Goal: Transaction & Acquisition: Book appointment/travel/reservation

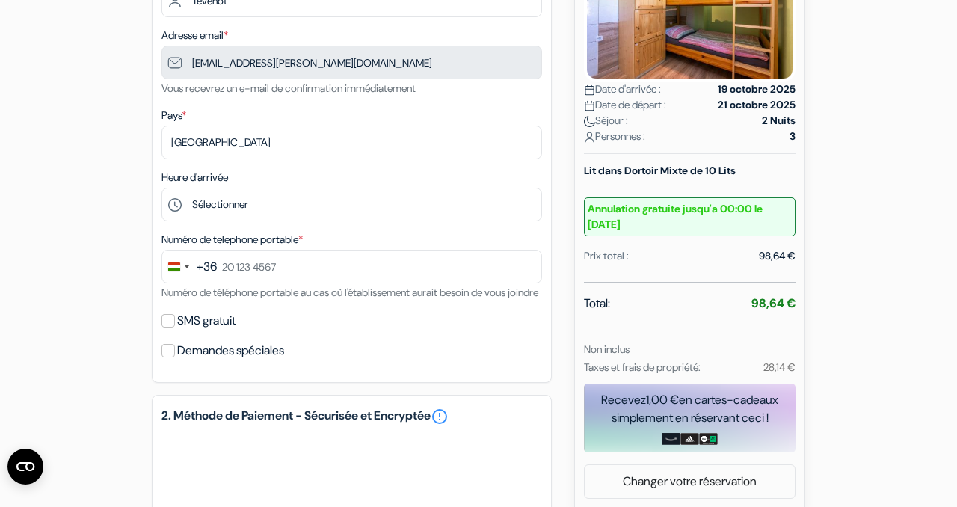
scroll to position [287, 0]
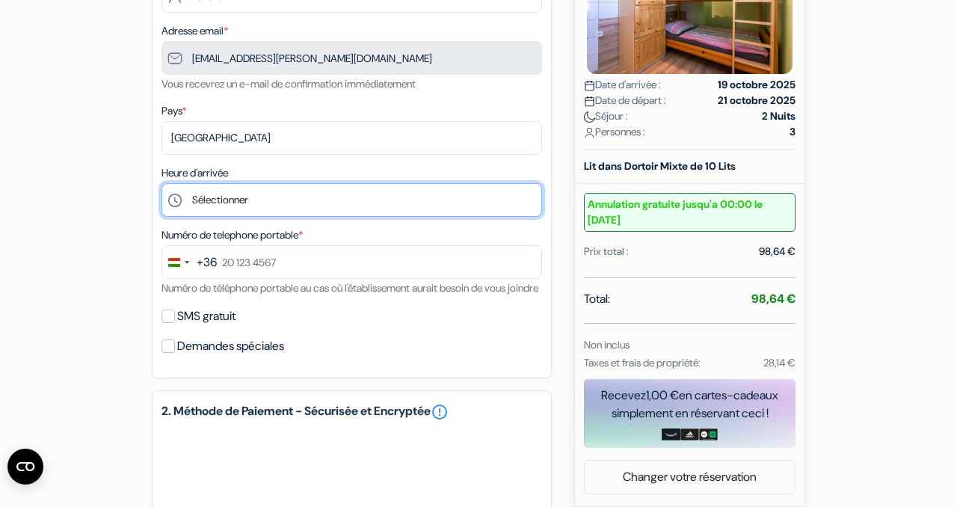
click at [219, 197] on select "Sélectionner 14:00 15:00 16:00 17:00 18:00 19:00 20:00 21:00 22:00 23:00 0:00" at bounding box center [351, 200] width 380 height 34
select select "16"
click at [161, 185] on select "Sélectionner 14:00 15:00 16:00 17:00 18:00 19:00 20:00 21:00 22:00 23:00 0:00" at bounding box center [351, 200] width 380 height 34
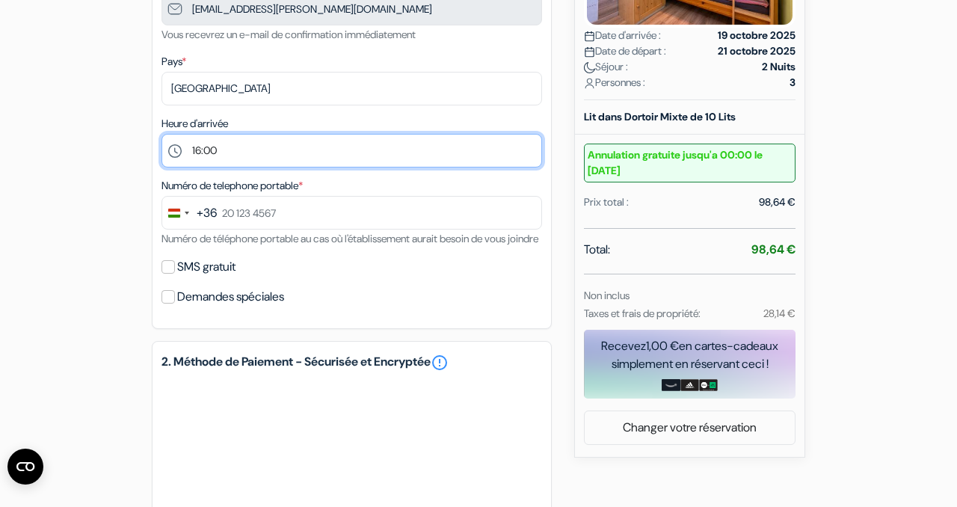
scroll to position [347, 0]
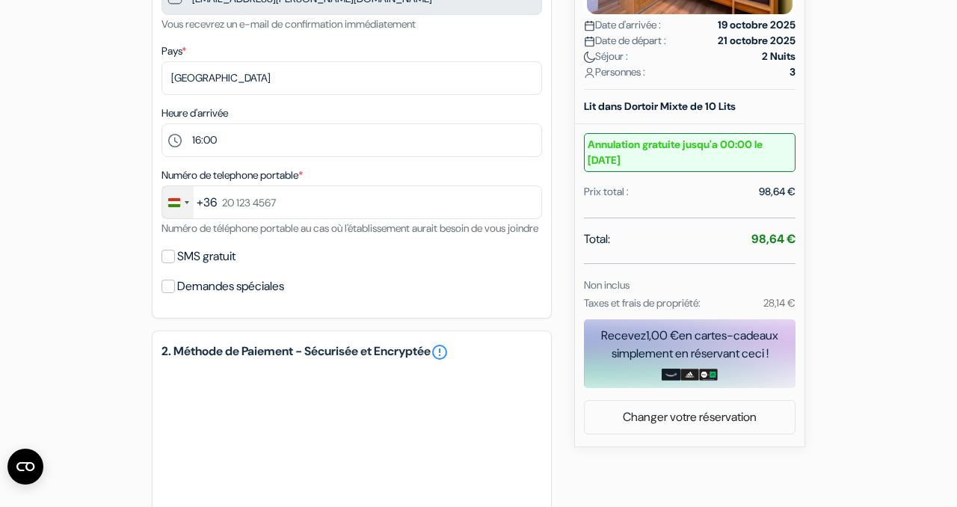
click at [168, 212] on div "Change country, selected Hungary (+36)" at bounding box center [177, 202] width 31 height 32
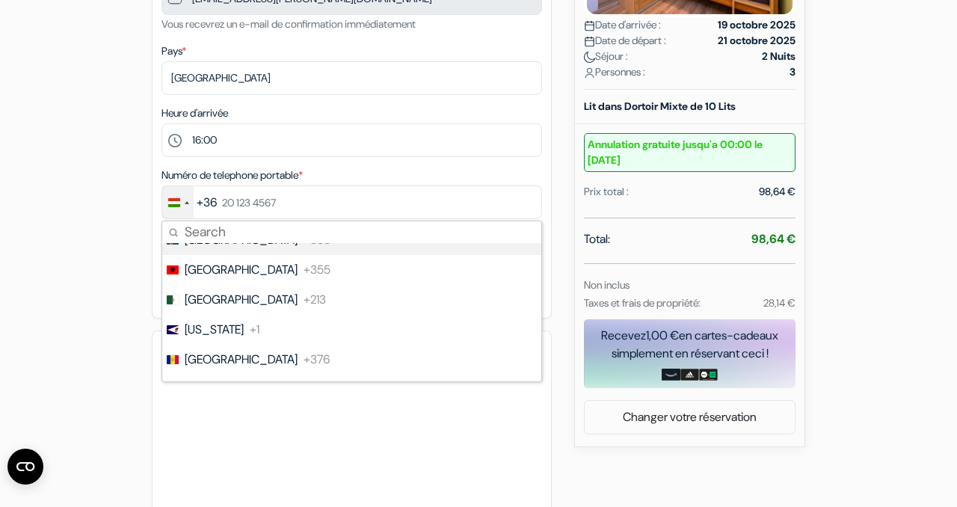
scroll to position [0, 0]
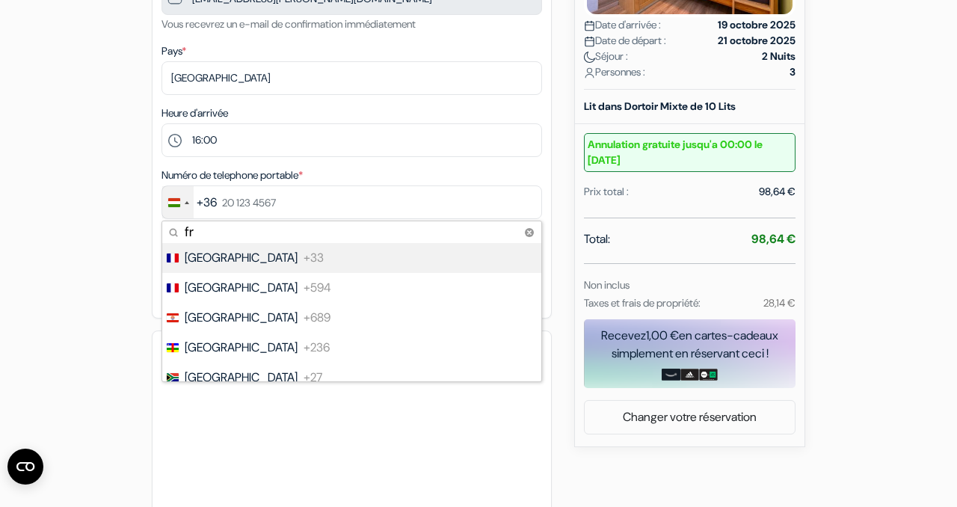
type input "fr"
click at [194, 259] on span "[GEOGRAPHIC_DATA]" at bounding box center [241, 258] width 113 height 18
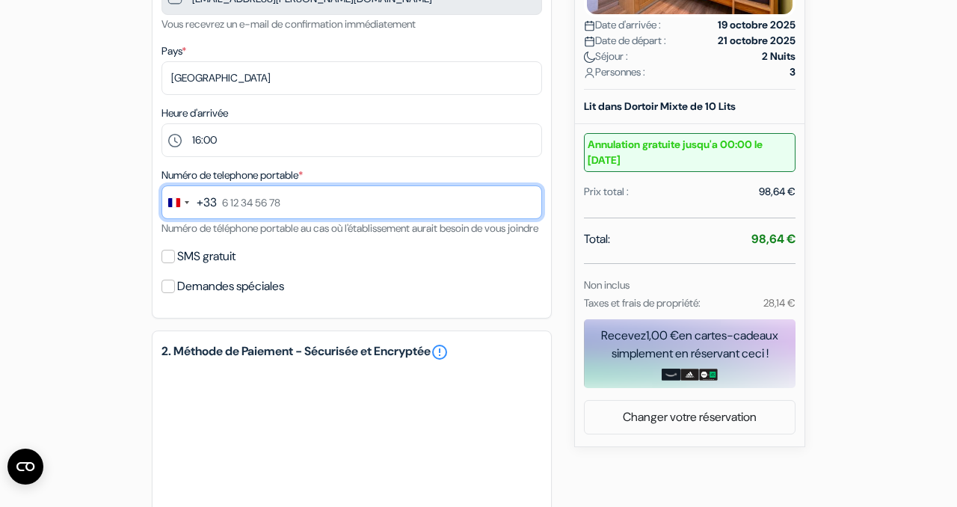
click at [230, 214] on input "text" at bounding box center [351, 202] width 380 height 34
type input "0637335099"
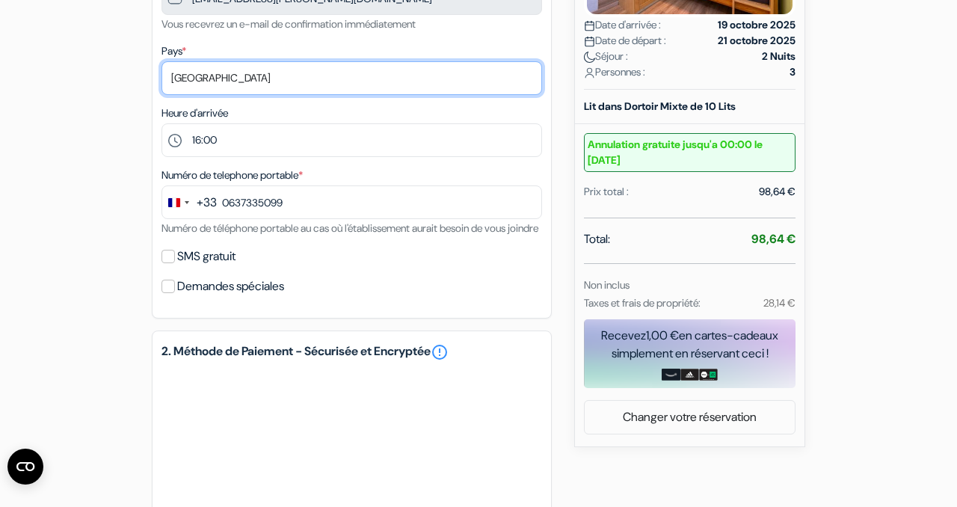
select select "fr"
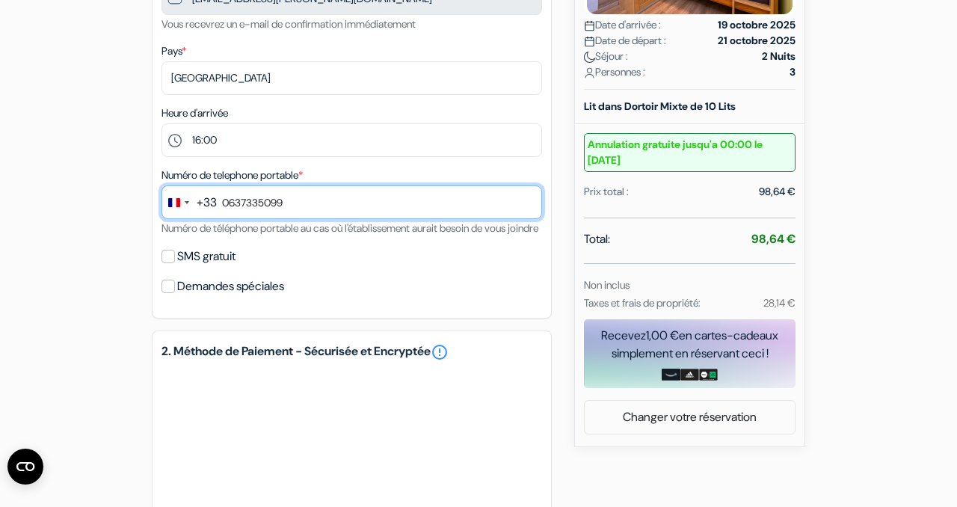
click at [227, 204] on input "0637335099" at bounding box center [351, 202] width 380 height 34
type input "6 37 33 50 99"
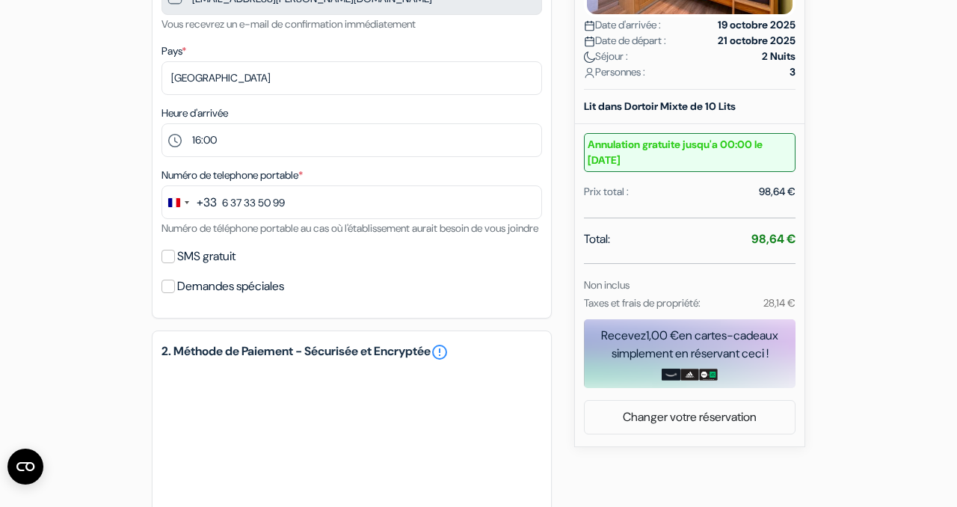
click at [329, 267] on div "SMS gratuit" at bounding box center [351, 256] width 380 height 21
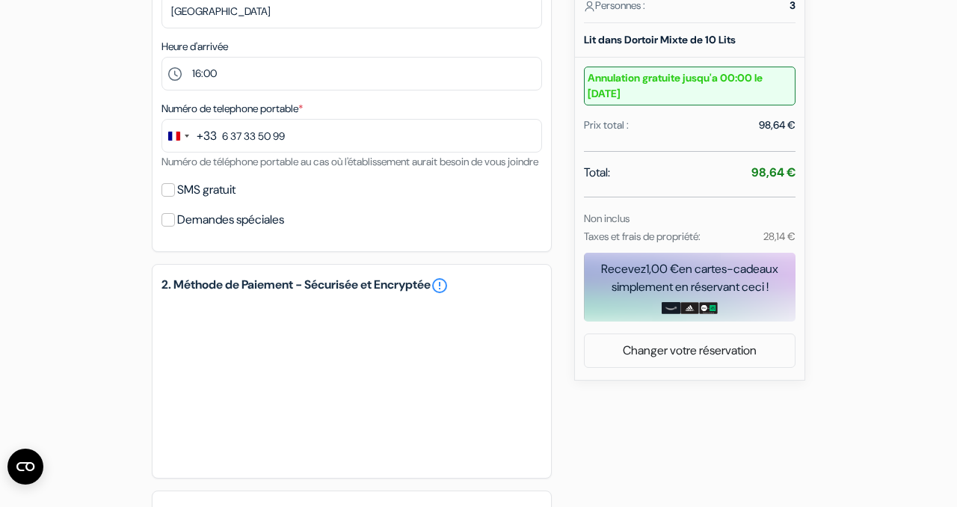
scroll to position [416, 0]
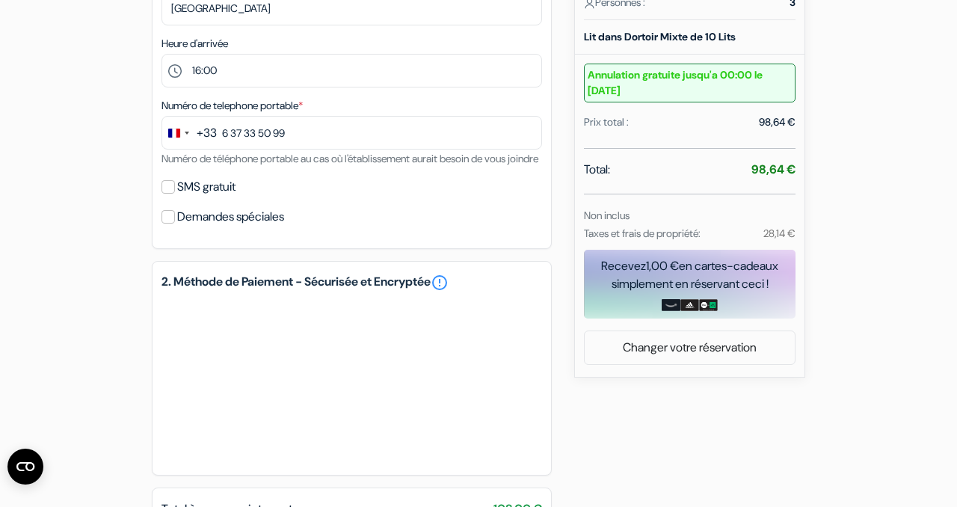
click at [211, 197] on label "SMS gratuit" at bounding box center [206, 186] width 58 height 21
click at [175, 194] on input "SMS gratuit" at bounding box center [167, 186] width 13 height 13
checkbox input "true"
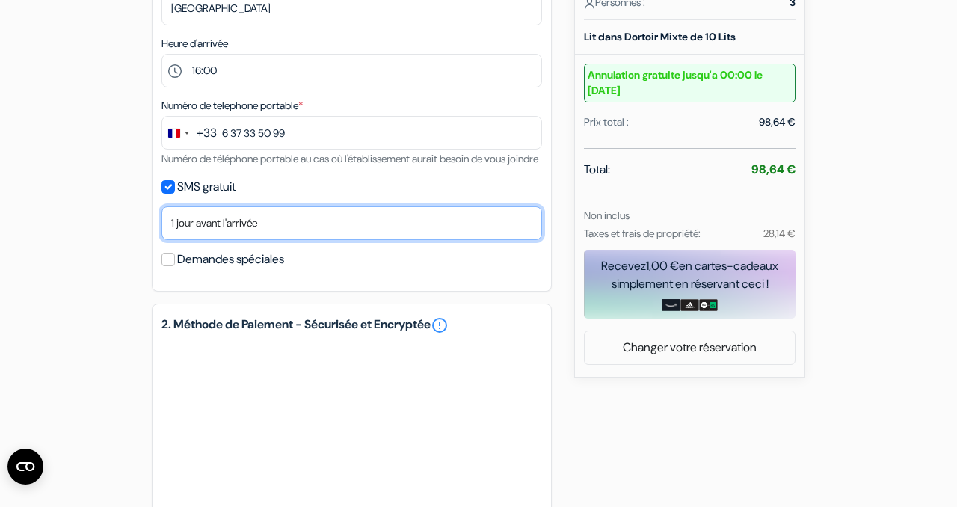
click at [188, 240] on select "Non merci Maintenant Le jour de votre arrivée 1 jour avant l'arrivée 2 jours av…" at bounding box center [351, 223] width 380 height 34
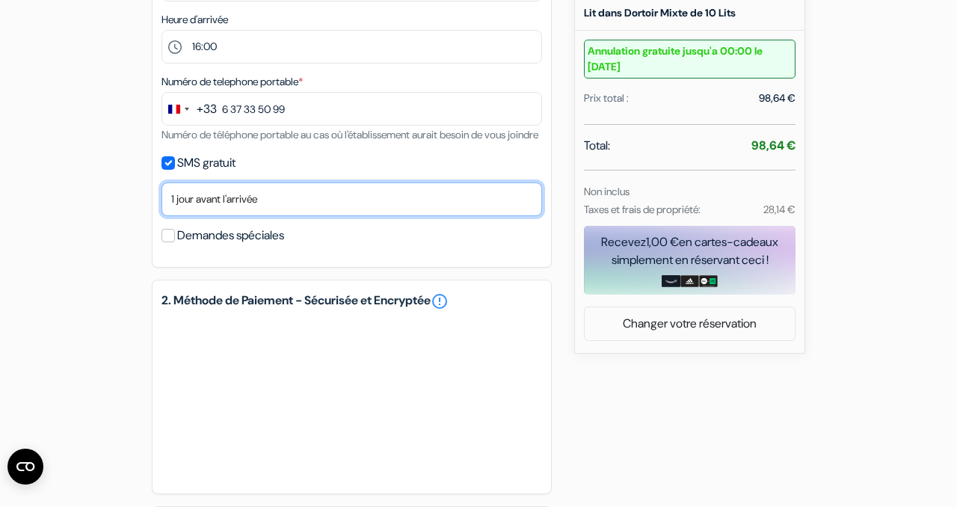
scroll to position [442, 0]
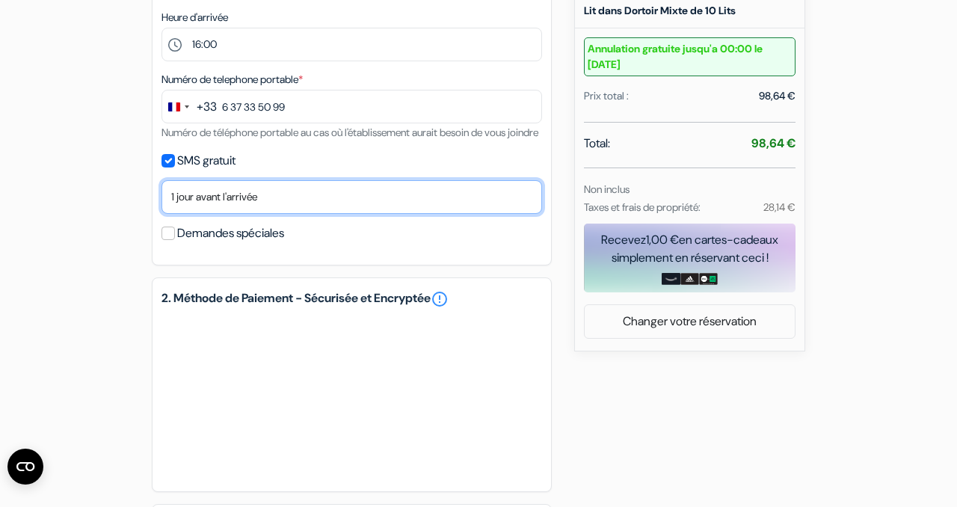
click at [233, 214] on select "Non merci Maintenant Le jour de votre arrivée 1 jour avant l'arrivée 2 jours av…" at bounding box center [351, 197] width 380 height 34
select select "0"
click at [161, 200] on select "Non merci Maintenant Le jour de votre arrivée 1 jour avant l'arrivée 2 jours av…" at bounding box center [351, 197] width 380 height 34
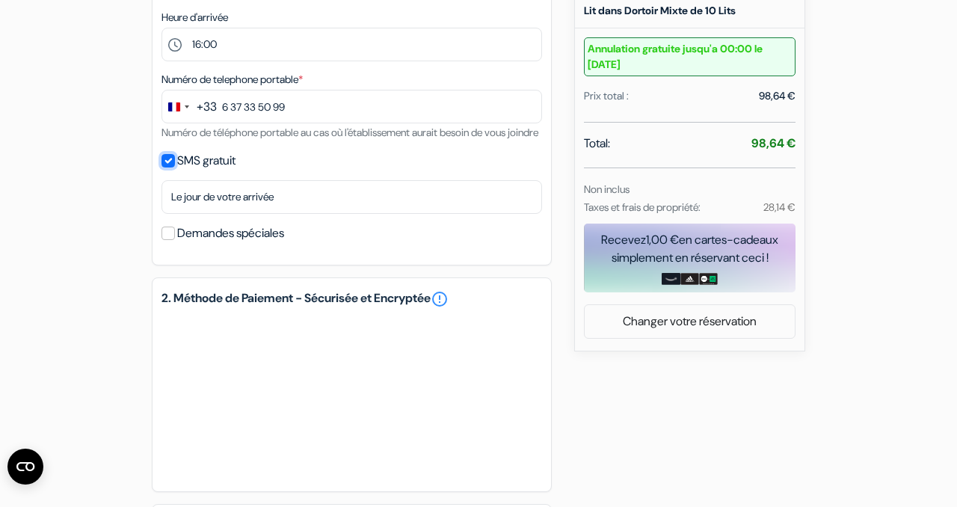
click at [169, 167] on input "SMS gratuit" at bounding box center [167, 160] width 13 height 13
checkbox input "false"
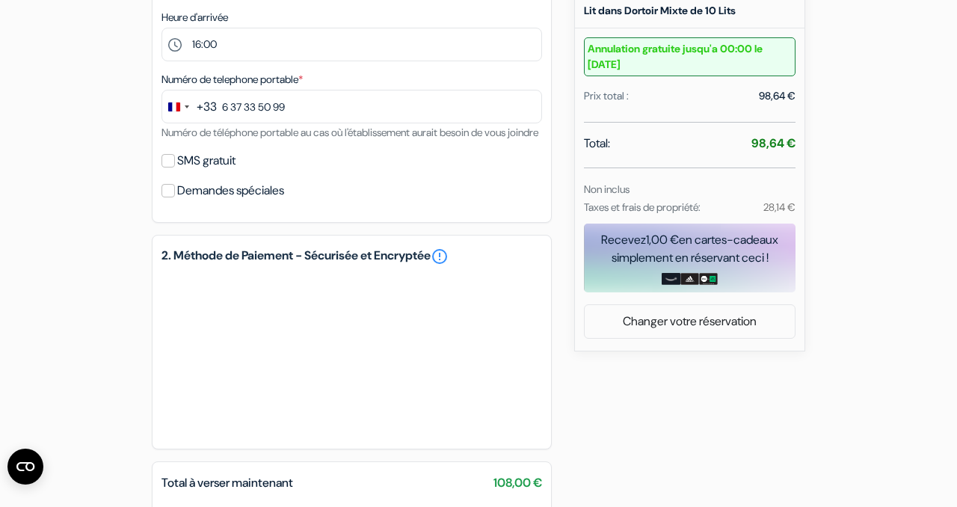
click at [300, 171] on div "SMS gratuit" at bounding box center [351, 160] width 380 height 21
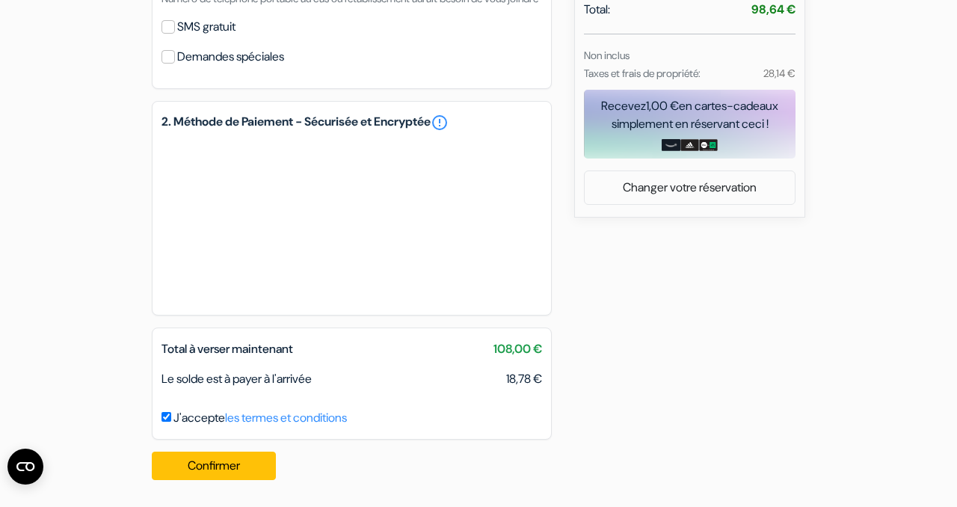
scroll to position [596, 0]
click at [91, 313] on div "add_box Auberge Bled [STREET_ADDRESS] Détails de l'établissement X" at bounding box center [478, 26] width 852 height 932
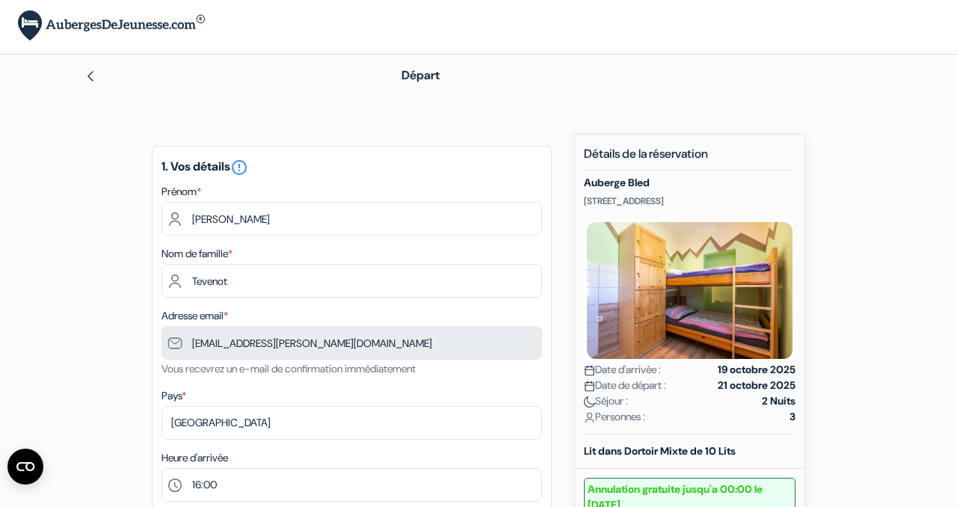
scroll to position [0, 0]
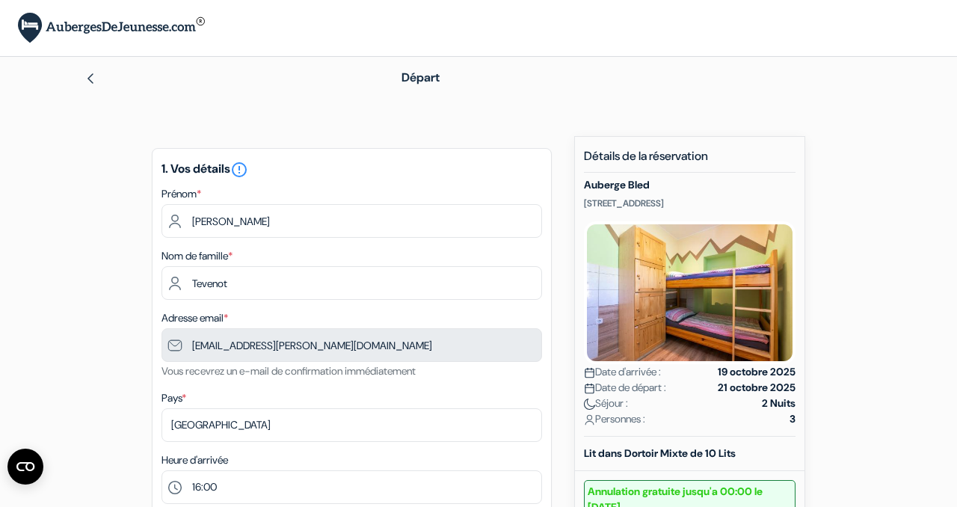
click at [244, 170] on icon "error_outline" at bounding box center [239, 170] width 18 height 18
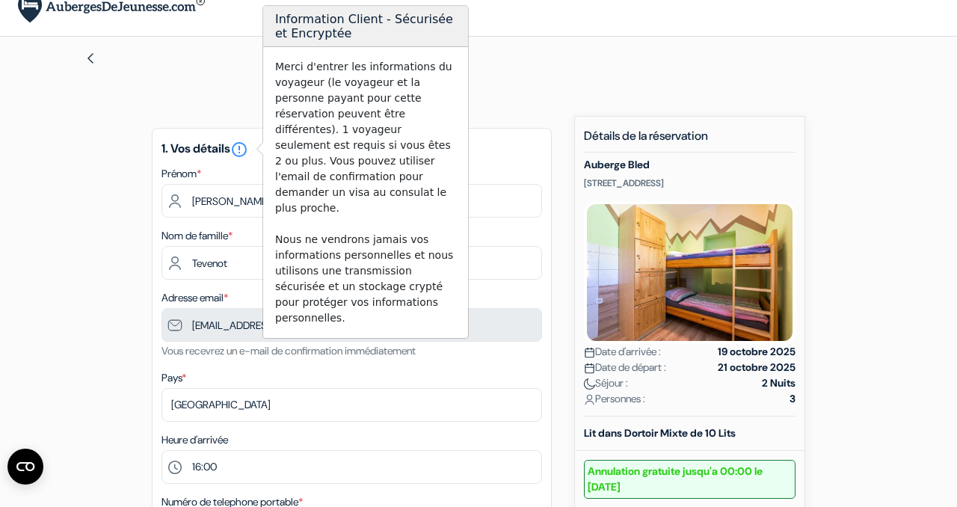
scroll to position [25, 0]
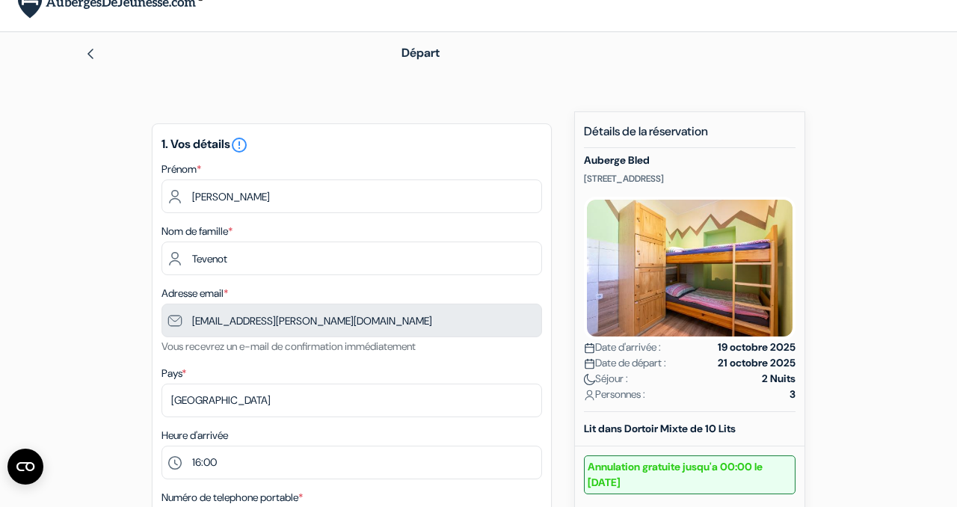
click at [608, 58] on div "Départ" at bounding box center [632, 53] width 480 height 18
